Goal: Find specific page/section: Find specific page/section

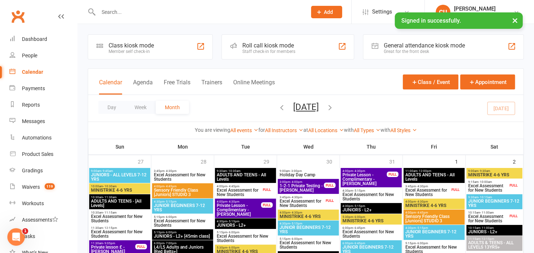
click at [111, 16] on input "text" at bounding box center [199, 12] width 206 height 10
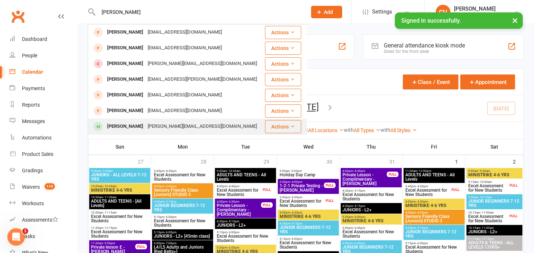
type input "ellis"
click at [121, 127] on div "Ellis Impey" at bounding box center [125, 126] width 41 height 11
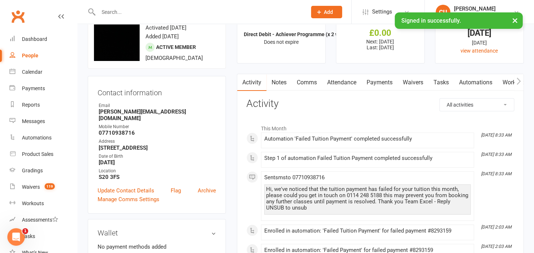
scroll to position [25, 0]
click at [334, 87] on link "Attendance" at bounding box center [342, 83] width 40 height 17
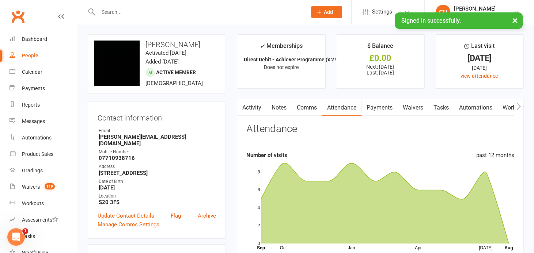
click at [258, 107] on link "Activity" at bounding box center [251, 107] width 29 height 17
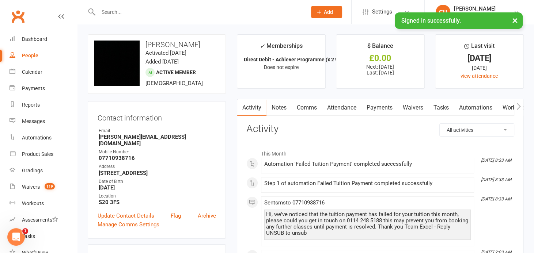
click at [114, 14] on input "text" at bounding box center [199, 12] width 206 height 10
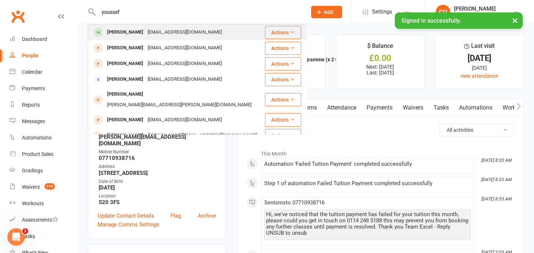
type input "youssef"
click at [119, 30] on div "Youssef Elfakharany" at bounding box center [125, 32] width 41 height 11
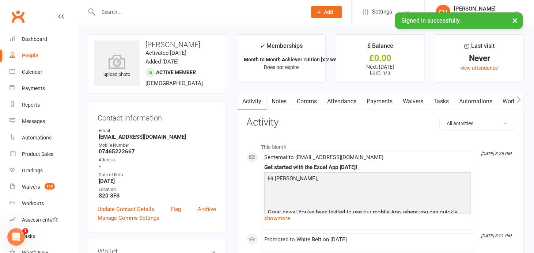
click at [143, 14] on input "text" at bounding box center [199, 12] width 206 height 10
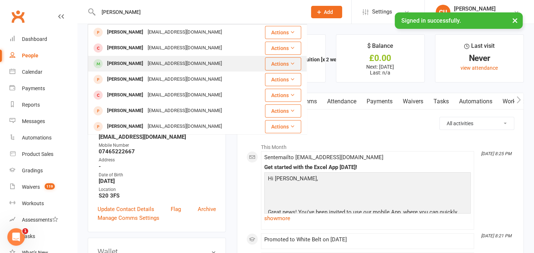
type input "ibrahim"
click at [138, 57] on div "Ibrahim Akbar aimanhr@hotmail.com" at bounding box center [172, 63] width 167 height 15
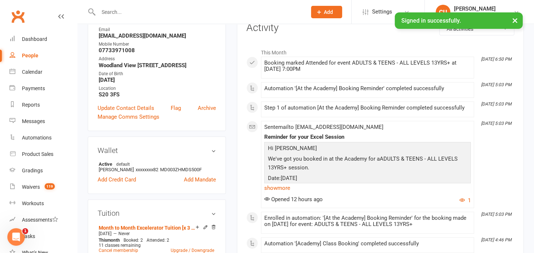
scroll to position [105, 0]
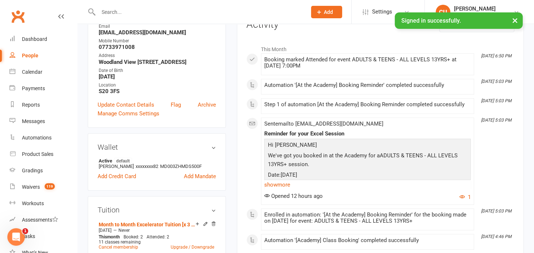
click at [106, 15] on input "text" at bounding box center [199, 12] width 206 height 10
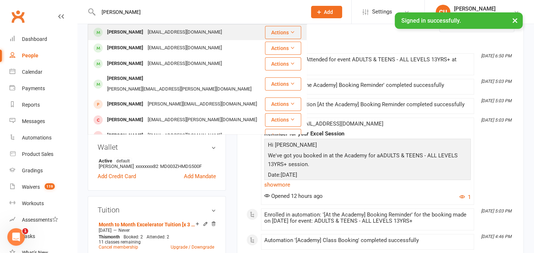
type input "jack rother"
click at [122, 30] on div "[PERSON_NAME]" at bounding box center [125, 32] width 41 height 11
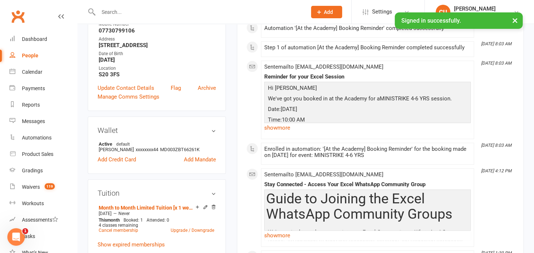
scroll to position [136, 0]
click at [101, 9] on input "text" at bounding box center [199, 12] width 206 height 10
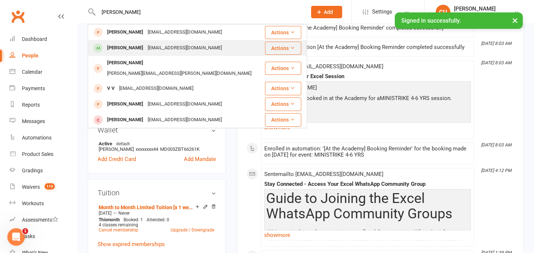
type input "valerie"
click at [116, 43] on div "Valerie Bako-Ojeaga" at bounding box center [125, 48] width 41 height 11
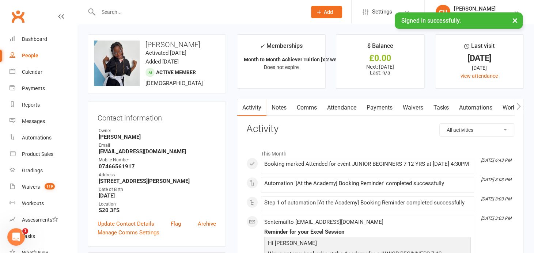
click at [114, 18] on div at bounding box center [195, 12] width 214 height 24
click at [112, 14] on input "text" at bounding box center [199, 12] width 206 height 10
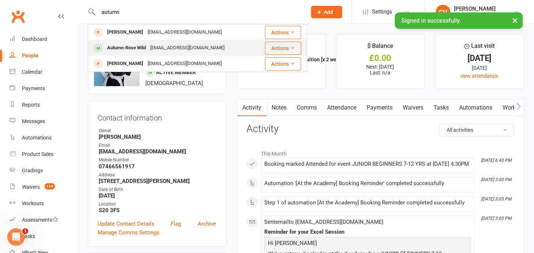
type input "autumn"
click at [129, 46] on div "Autumn-Rose Wild" at bounding box center [126, 48] width 43 height 11
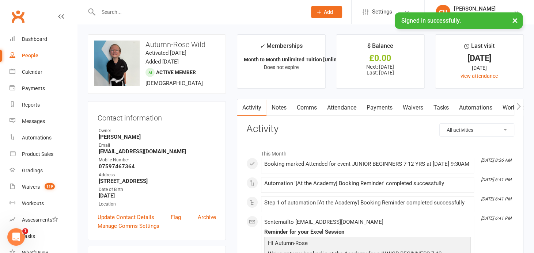
click at [345, 109] on link "Attendance" at bounding box center [342, 107] width 40 height 17
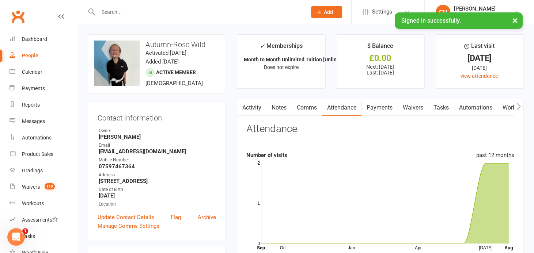
click at [252, 104] on link "Activity" at bounding box center [251, 107] width 29 height 17
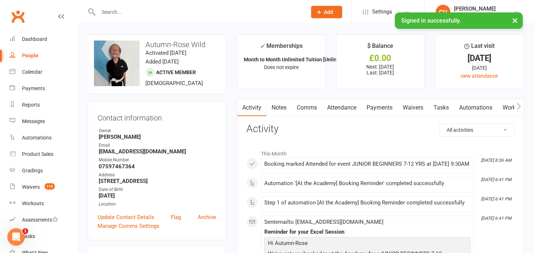
click at [104, 11] on input "text" at bounding box center [199, 12] width 206 height 10
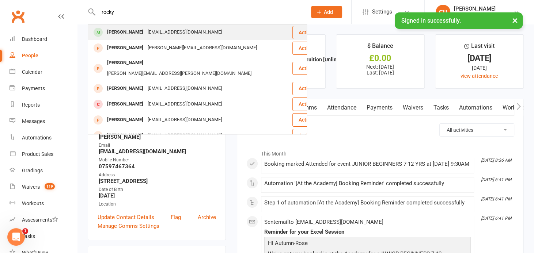
type input "rocky"
click at [116, 30] on div "Rocky Lindley" at bounding box center [125, 32] width 41 height 11
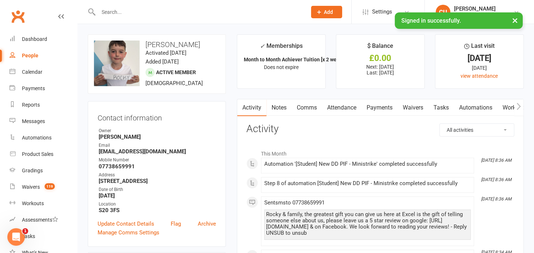
click at [109, 10] on input "text" at bounding box center [199, 12] width 206 height 10
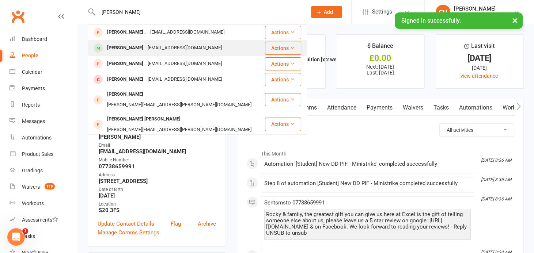
type input "william do"
click at [127, 47] on div "William Dore" at bounding box center [125, 48] width 41 height 11
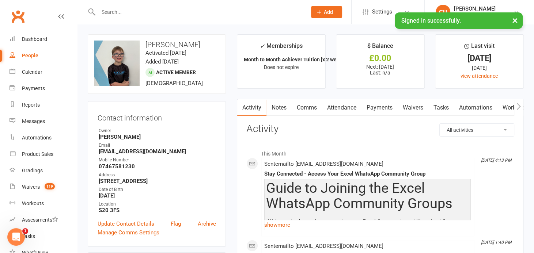
click at [109, 13] on input "text" at bounding box center [199, 12] width 206 height 10
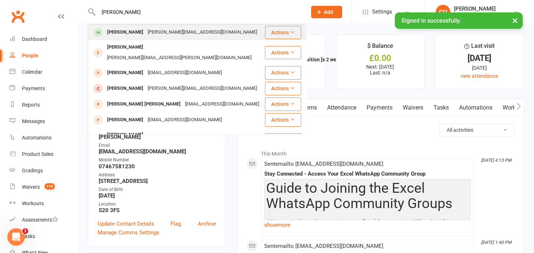
type input "edie"
click at [121, 34] on div "Edie Gray" at bounding box center [125, 32] width 41 height 11
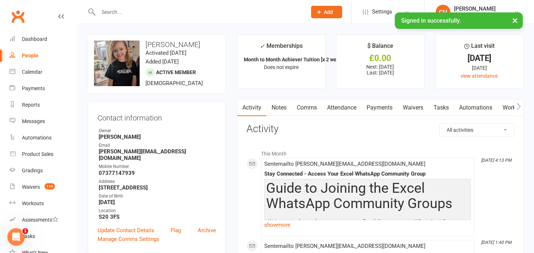
click at [104, 11] on input "text" at bounding box center [199, 12] width 206 height 10
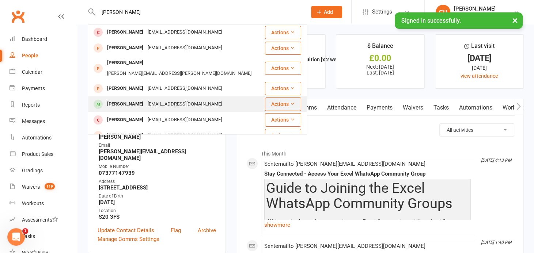
type input "toby"
click at [128, 99] on div "Toby Scales" at bounding box center [125, 104] width 41 height 11
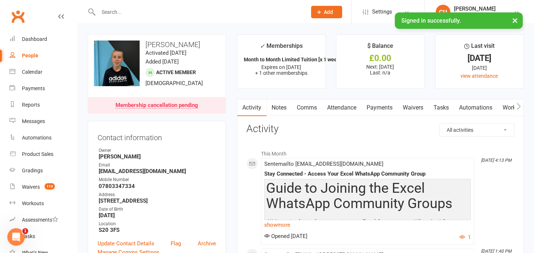
click at [116, 15] on input "text" at bounding box center [199, 12] width 206 height 10
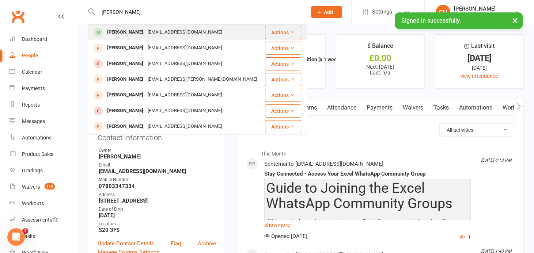
type input "joseph bolger"
click at [117, 33] on div "Joseph Bulger" at bounding box center [125, 32] width 41 height 11
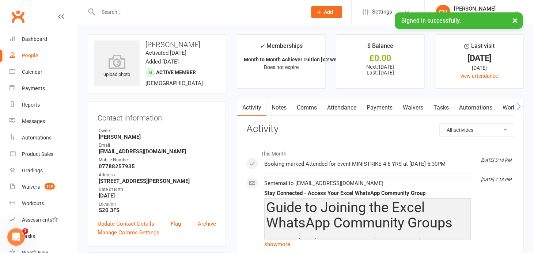
click at [104, 11] on input "text" at bounding box center [199, 12] width 206 height 10
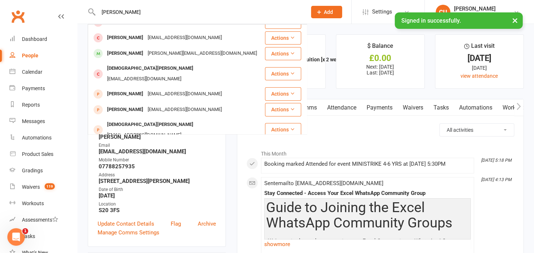
scroll to position [105, 0]
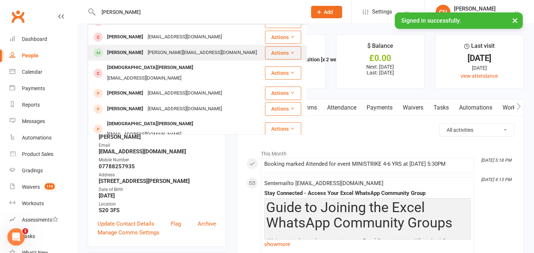
type input "sebastian"
click at [127, 49] on div "Sebastian Gordan-Jones" at bounding box center [125, 53] width 41 height 11
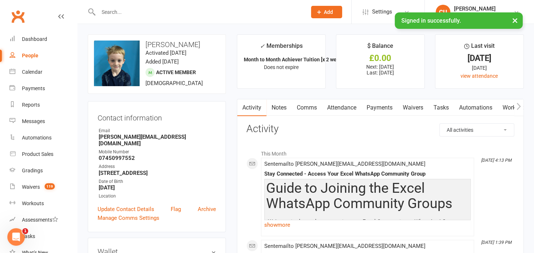
click at [109, 8] on input "text" at bounding box center [199, 12] width 206 height 10
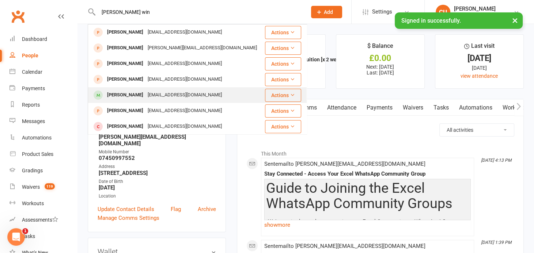
type input "cole win"
click at [129, 91] on div "Coel winrow" at bounding box center [125, 95] width 41 height 11
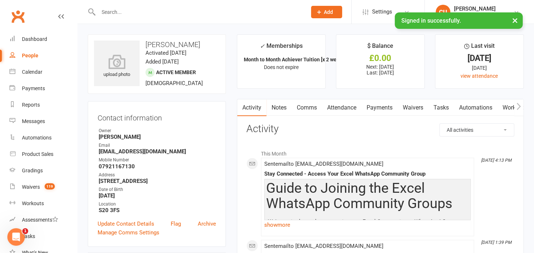
click at [104, 8] on input "text" at bounding box center [199, 12] width 206 height 10
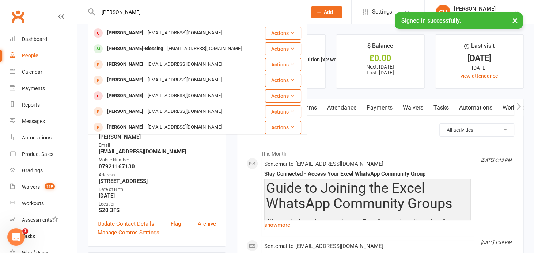
scroll to position [140, 0]
type input "joel ob"
click at [135, 48] on div "Joel Okunwague-Blessing" at bounding box center [135, 49] width 60 height 11
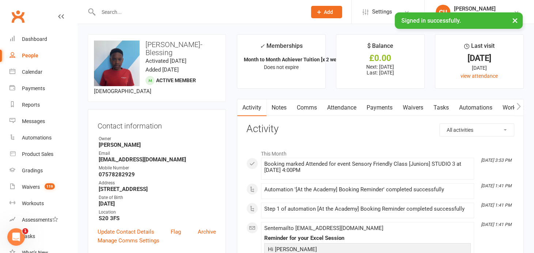
click at [113, 8] on input "text" at bounding box center [199, 12] width 206 height 10
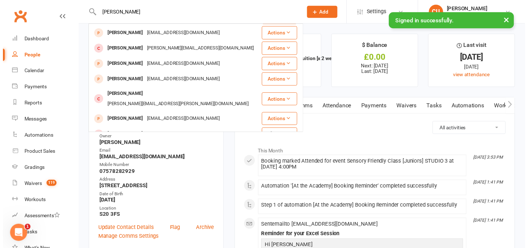
scroll to position [204, 0]
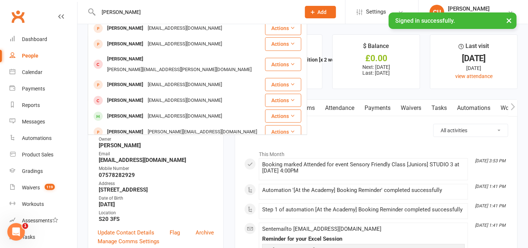
click at [144, 9] on input "harrison" at bounding box center [195, 12] width 199 height 10
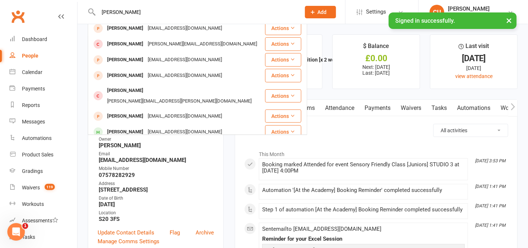
scroll to position [0, 0]
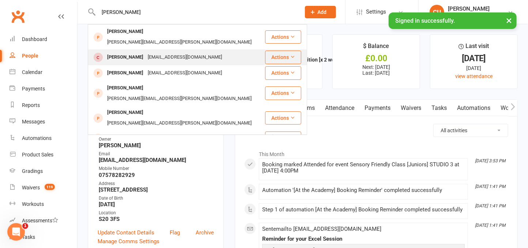
type input "harrison sav"
click at [136, 52] on div "Harrison Savory" at bounding box center [125, 57] width 41 height 11
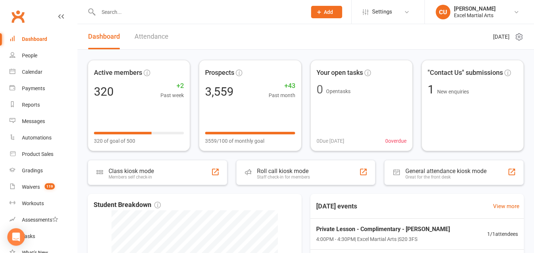
click at [109, 13] on input "text" at bounding box center [199, 12] width 206 height 10
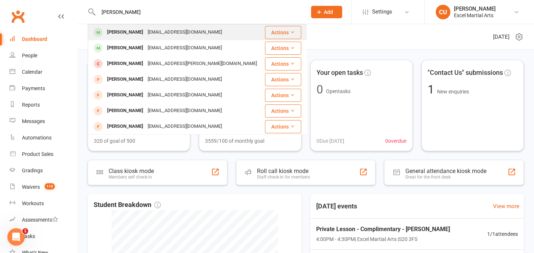
type input "[PERSON_NAME]"
click at [124, 29] on div "[PERSON_NAME]" at bounding box center [125, 32] width 41 height 11
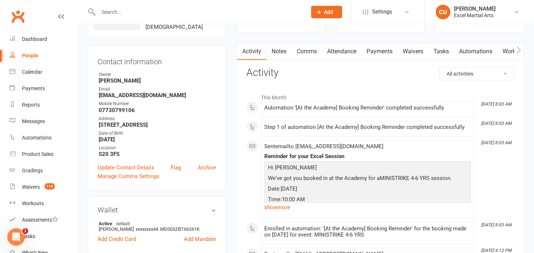
scroll to position [56, 0]
click at [339, 49] on link "Attendance" at bounding box center [342, 52] width 40 height 17
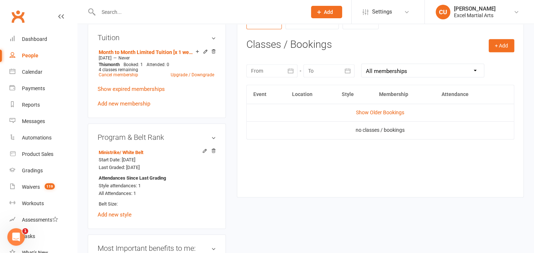
scroll to position [298, 0]
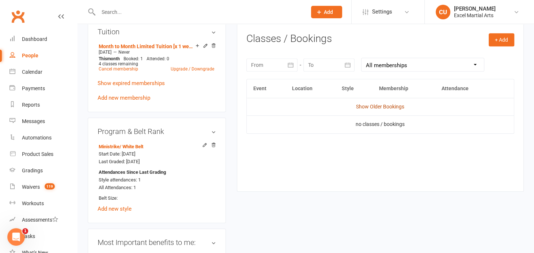
click at [360, 108] on link "Show Older Bookings" at bounding box center [380, 107] width 48 height 6
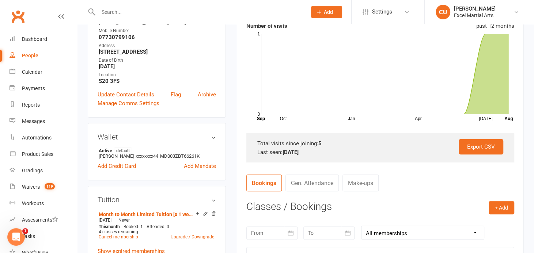
scroll to position [0, 0]
